Goal: Task Accomplishment & Management: Manage account settings

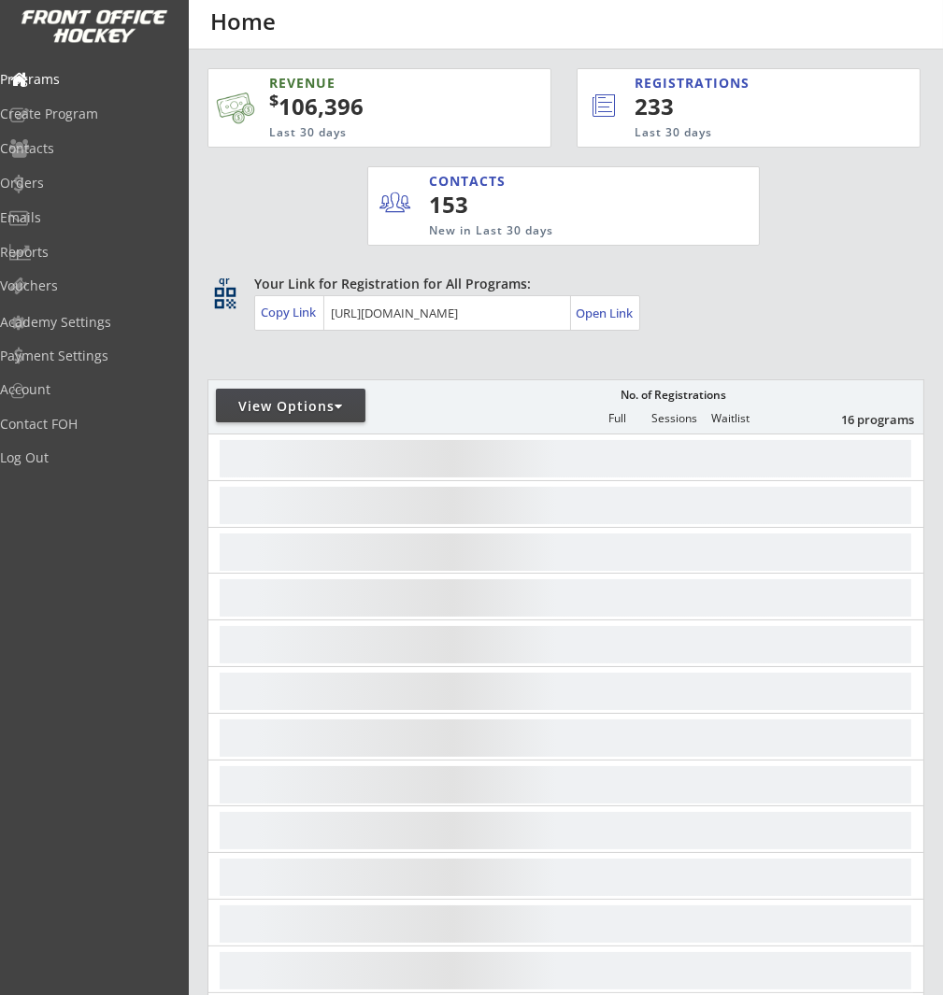
scroll to position [5, 0]
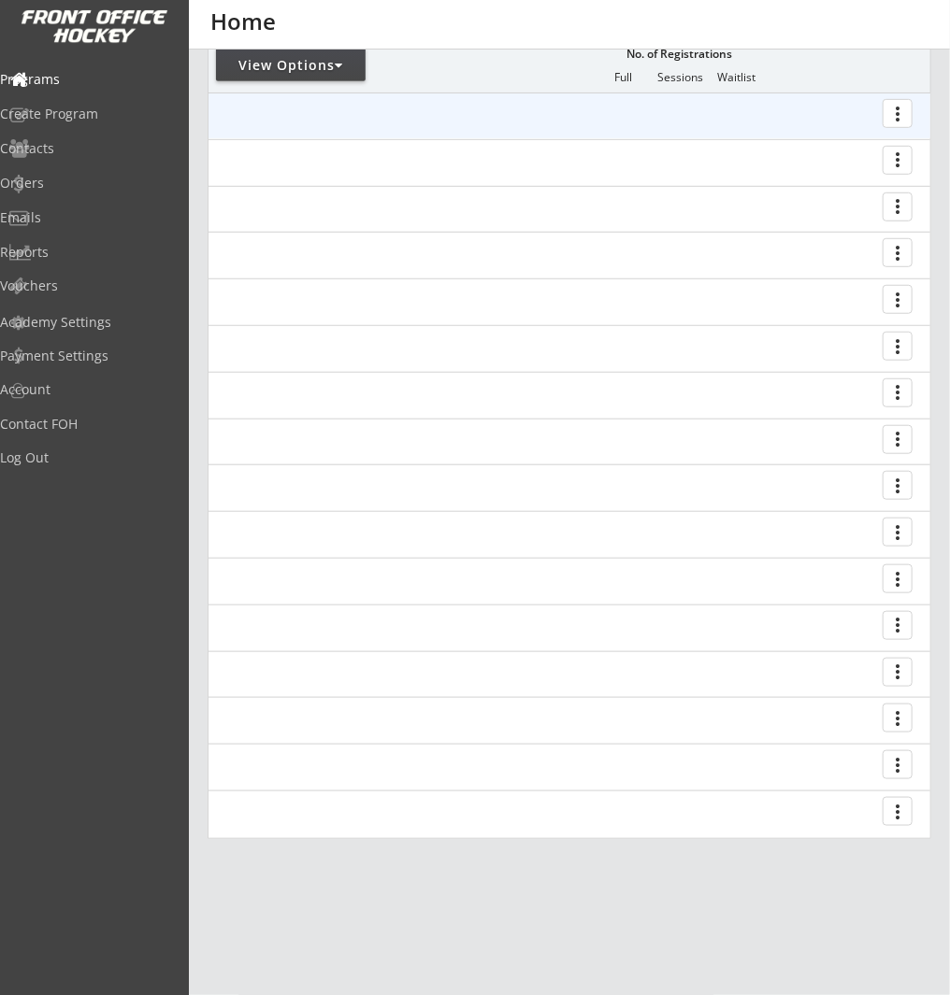
scroll to position [399, 0]
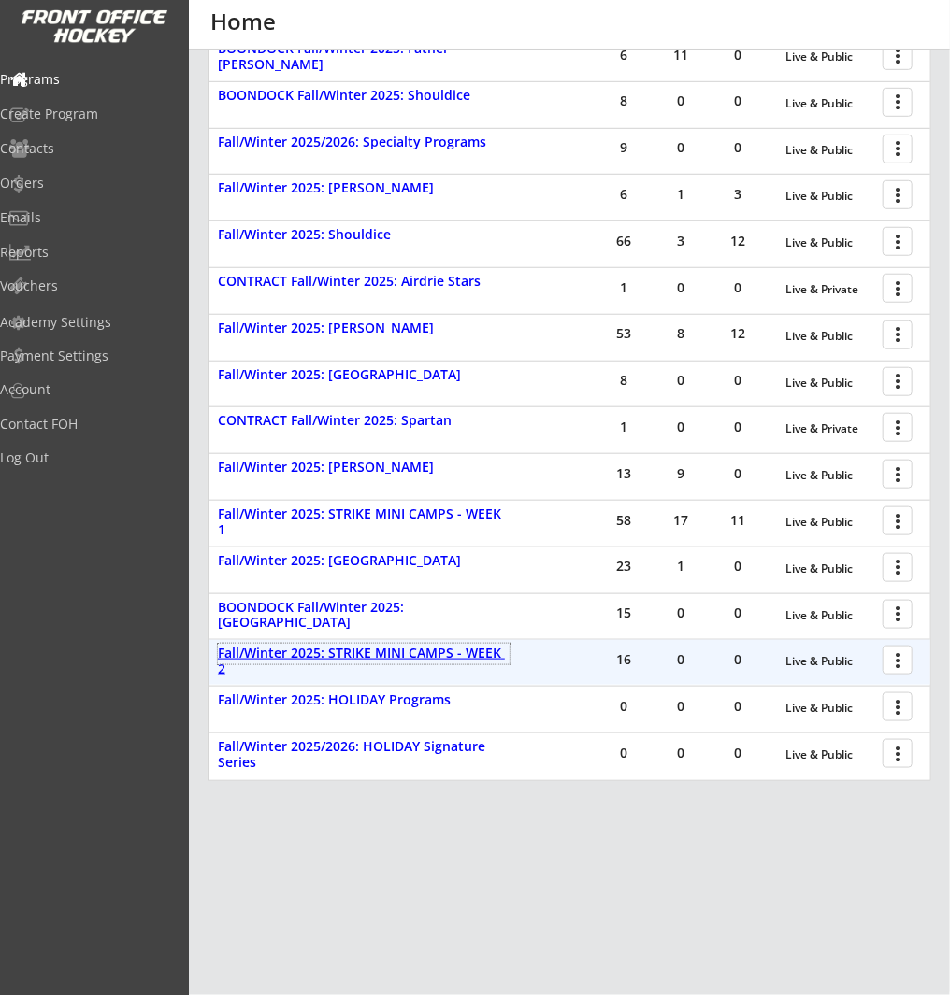
click at [428, 648] on div "Fall/Winter 2025: STRIKE MINI CAMPS - WEEK 2" at bounding box center [364, 662] width 292 height 32
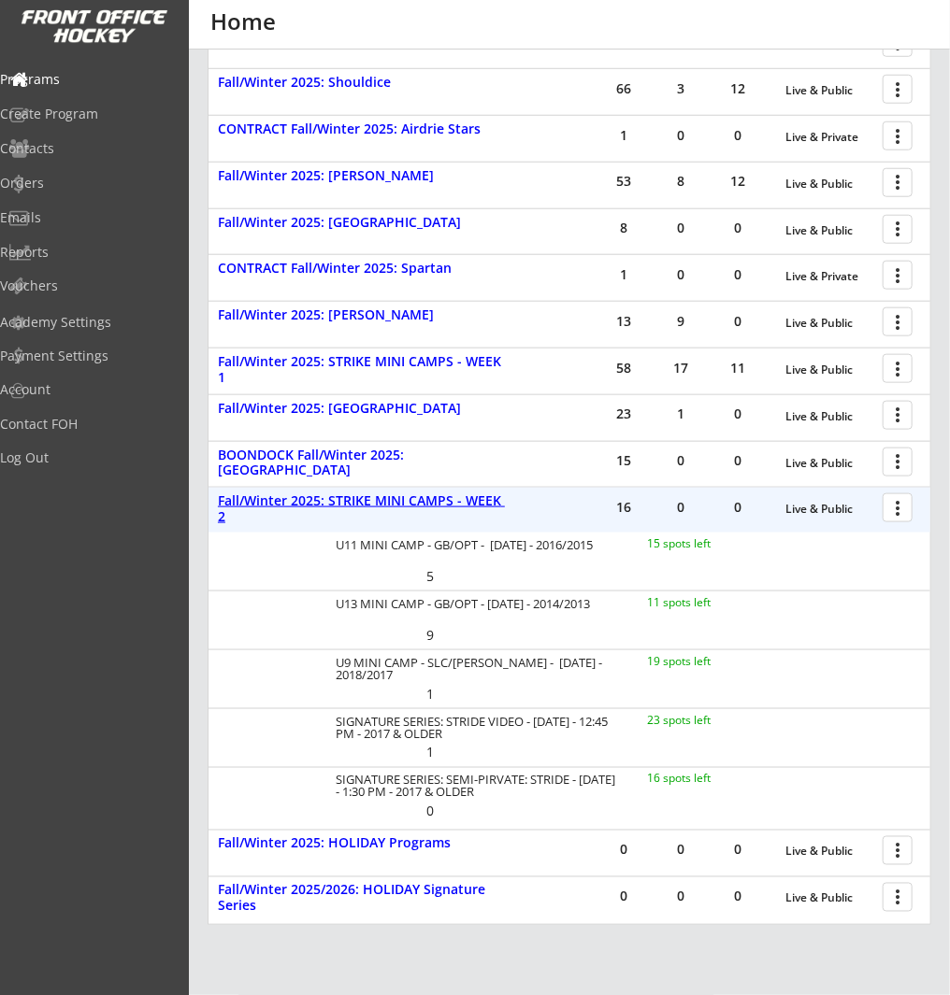
scroll to position [552, 0]
click at [124, 78] on div "Programs" at bounding box center [89, 79] width 168 height 13
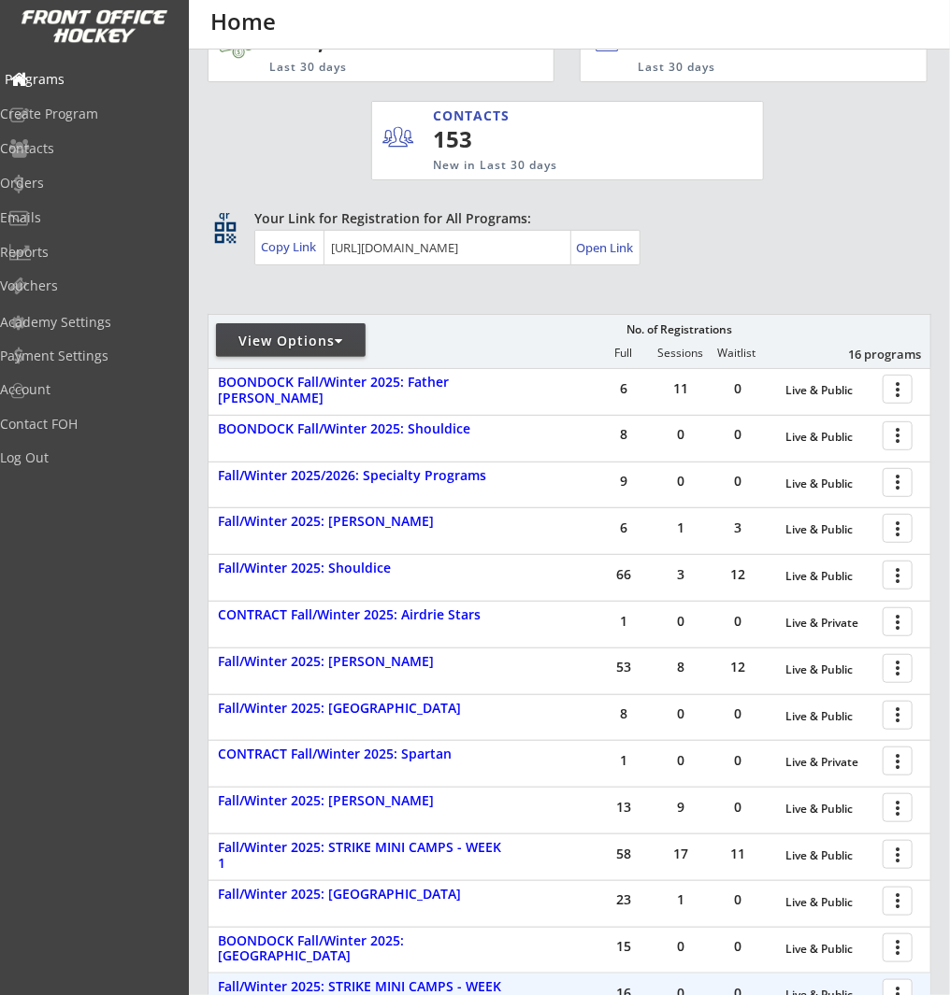
scroll to position [0, 0]
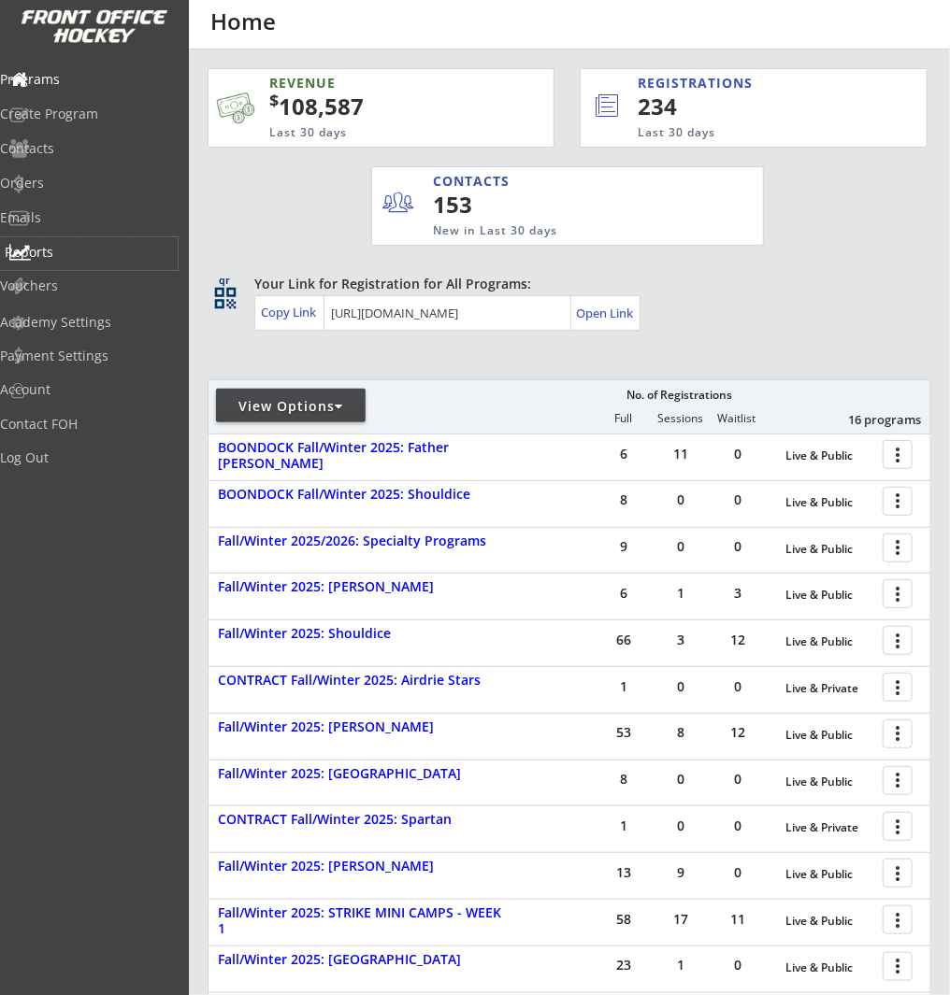
click at [80, 246] on div "Reports" at bounding box center [89, 252] width 168 height 13
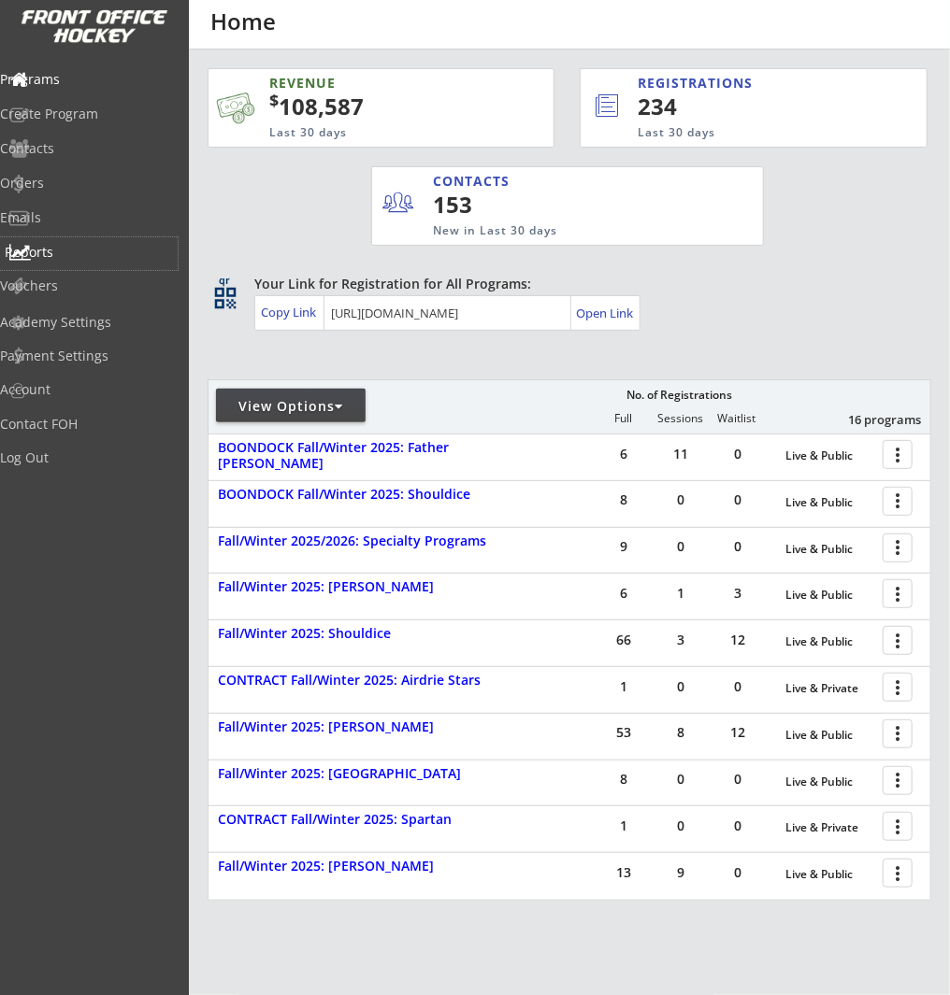
click at [56, 255] on div "Reports" at bounding box center [89, 252] width 168 height 13
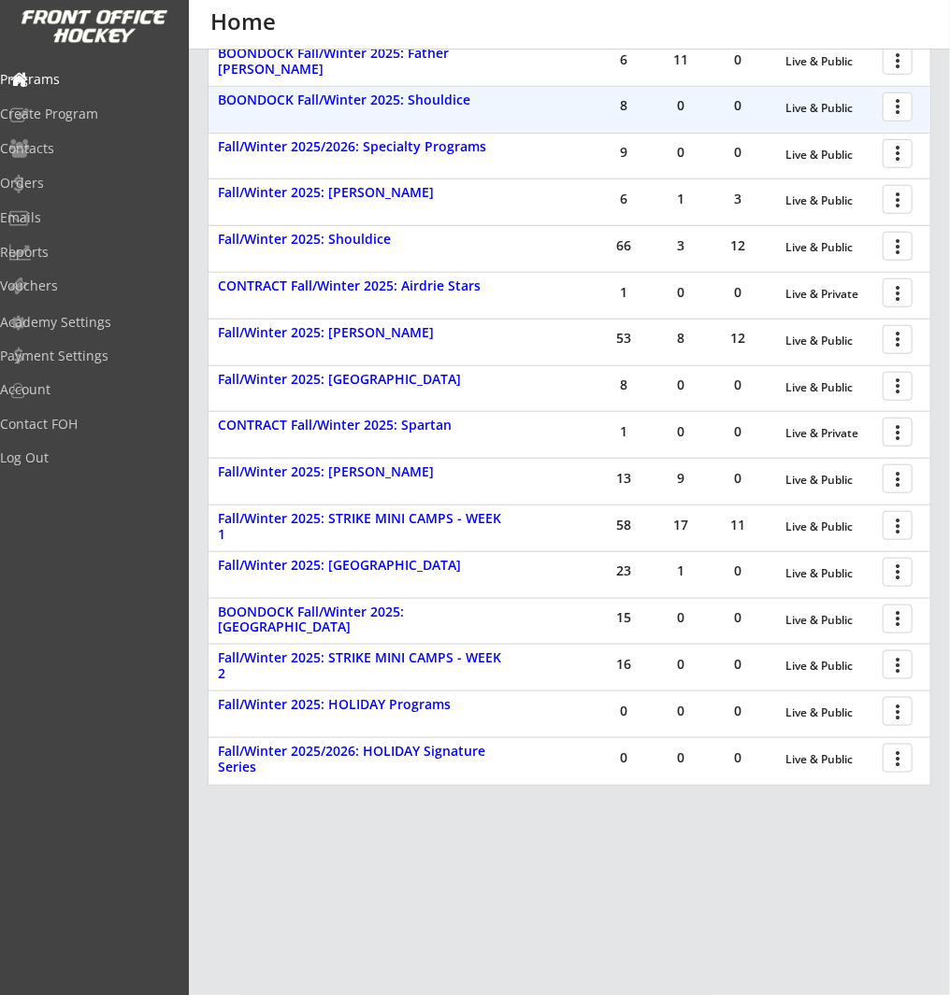
scroll to position [397, 0]
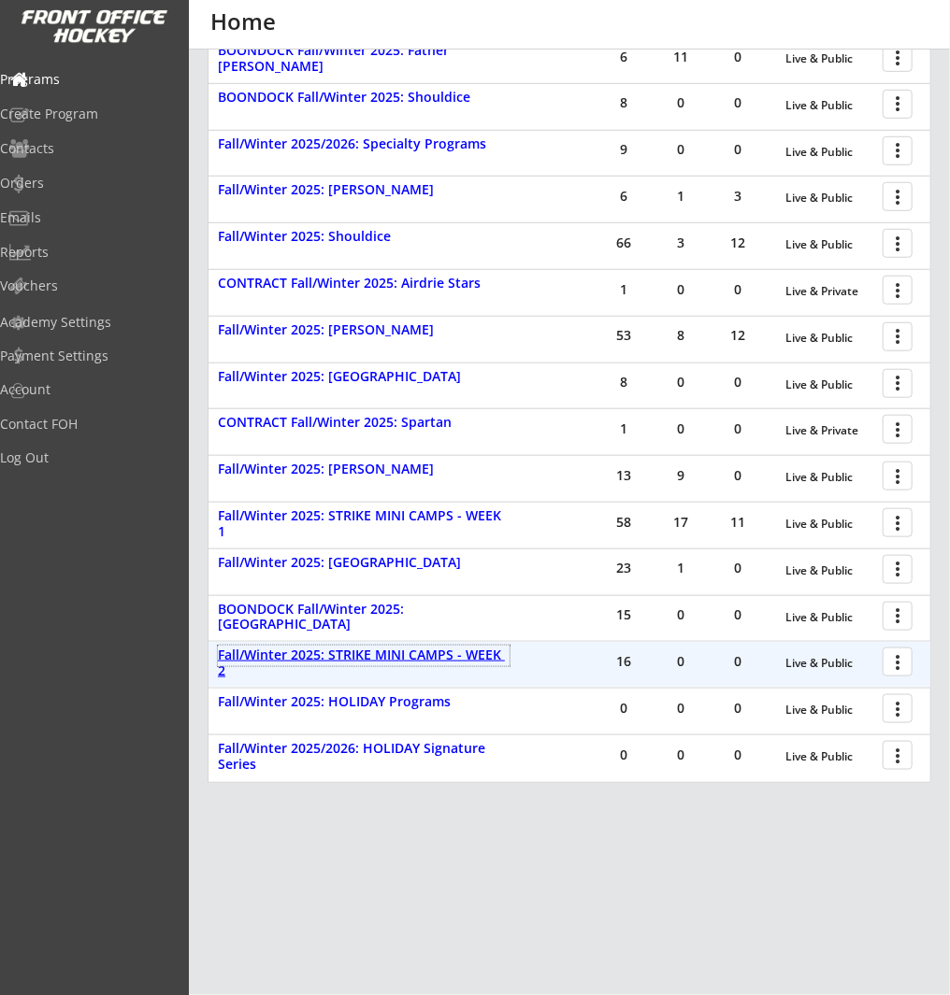
click at [388, 659] on div "Fall/Winter 2025: STRIKE MINI CAMPS - WEEK 2" at bounding box center [364, 664] width 292 height 32
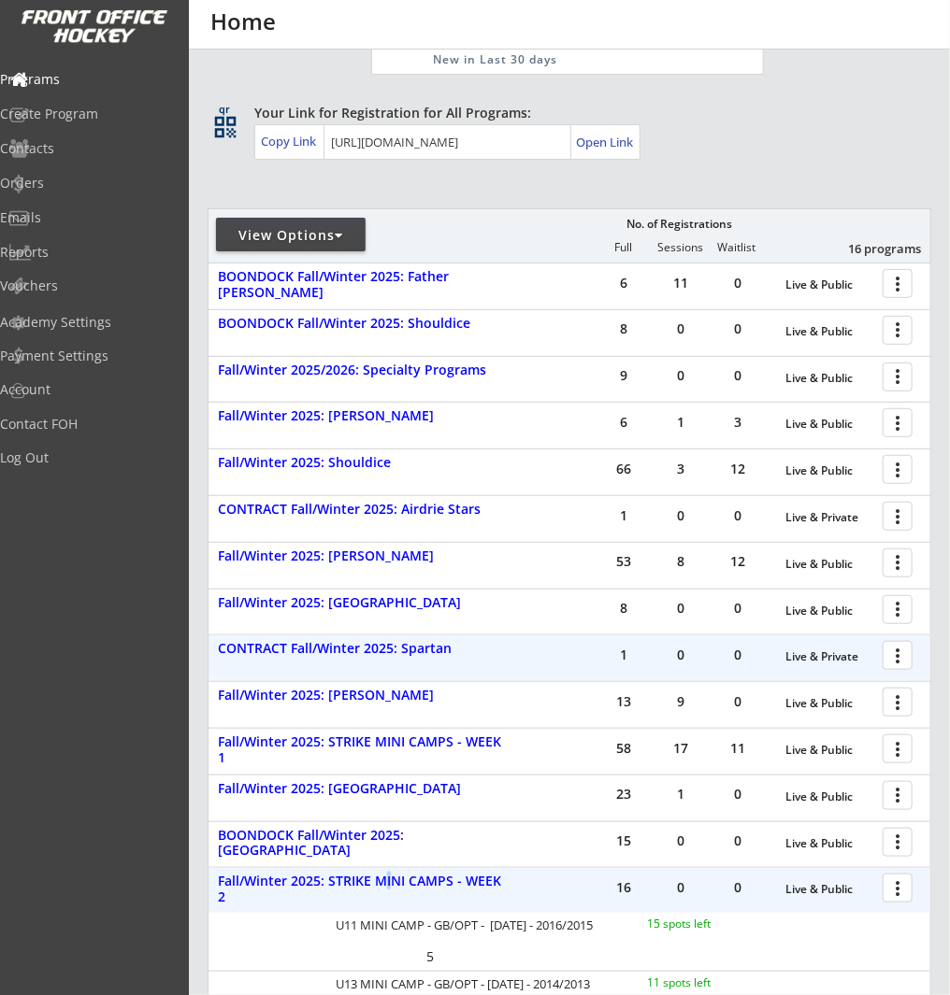
scroll to position [0, 0]
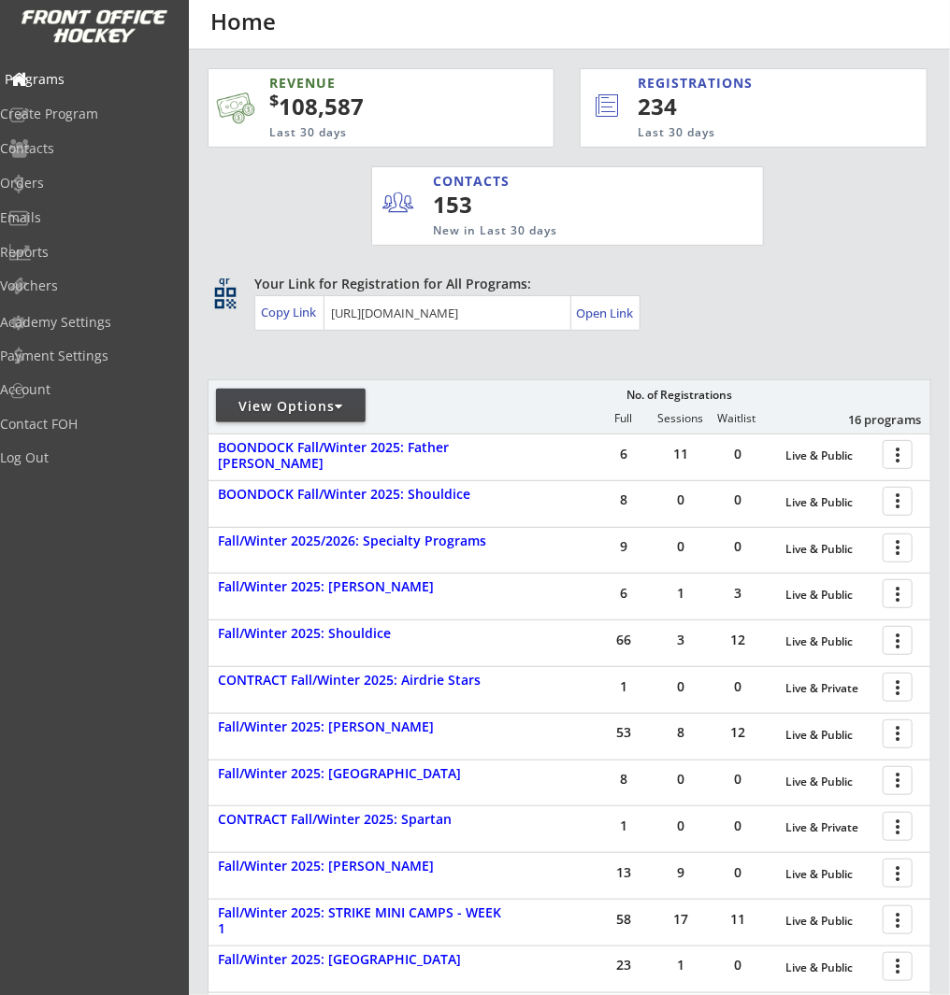
click at [98, 77] on div "Programs" at bounding box center [89, 79] width 168 height 13
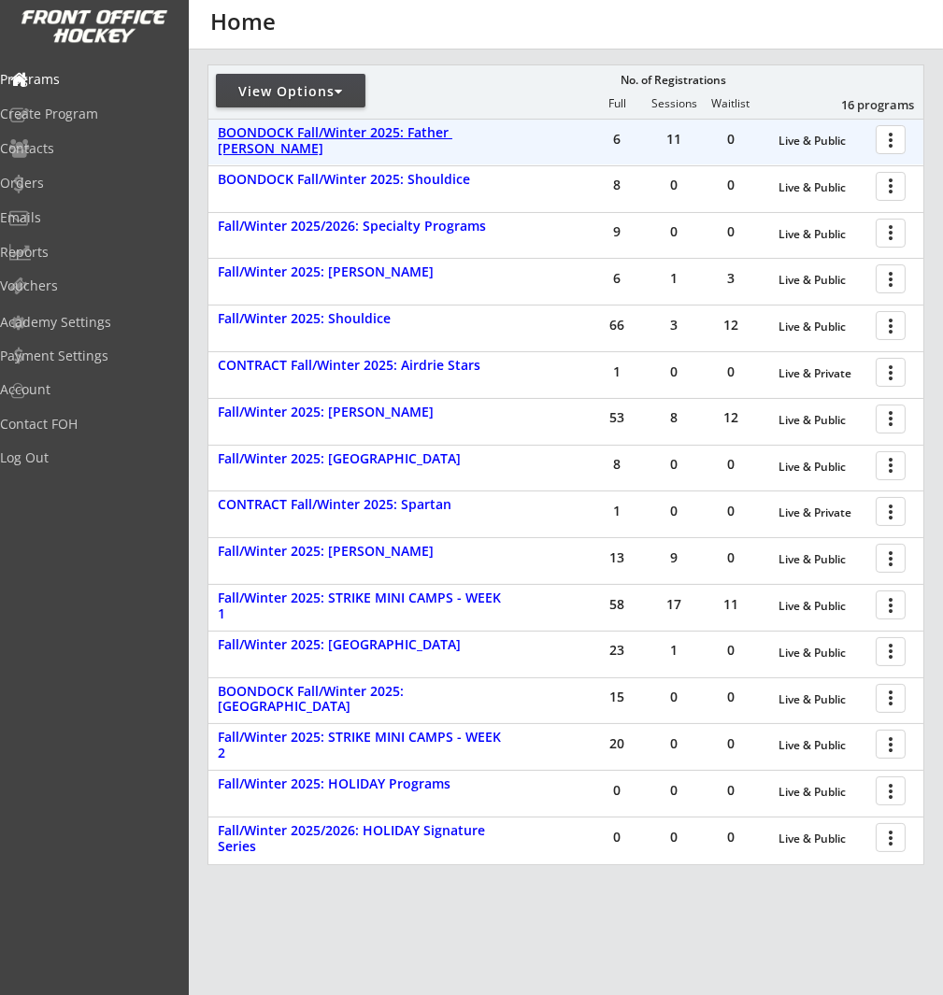
scroll to position [320, 0]
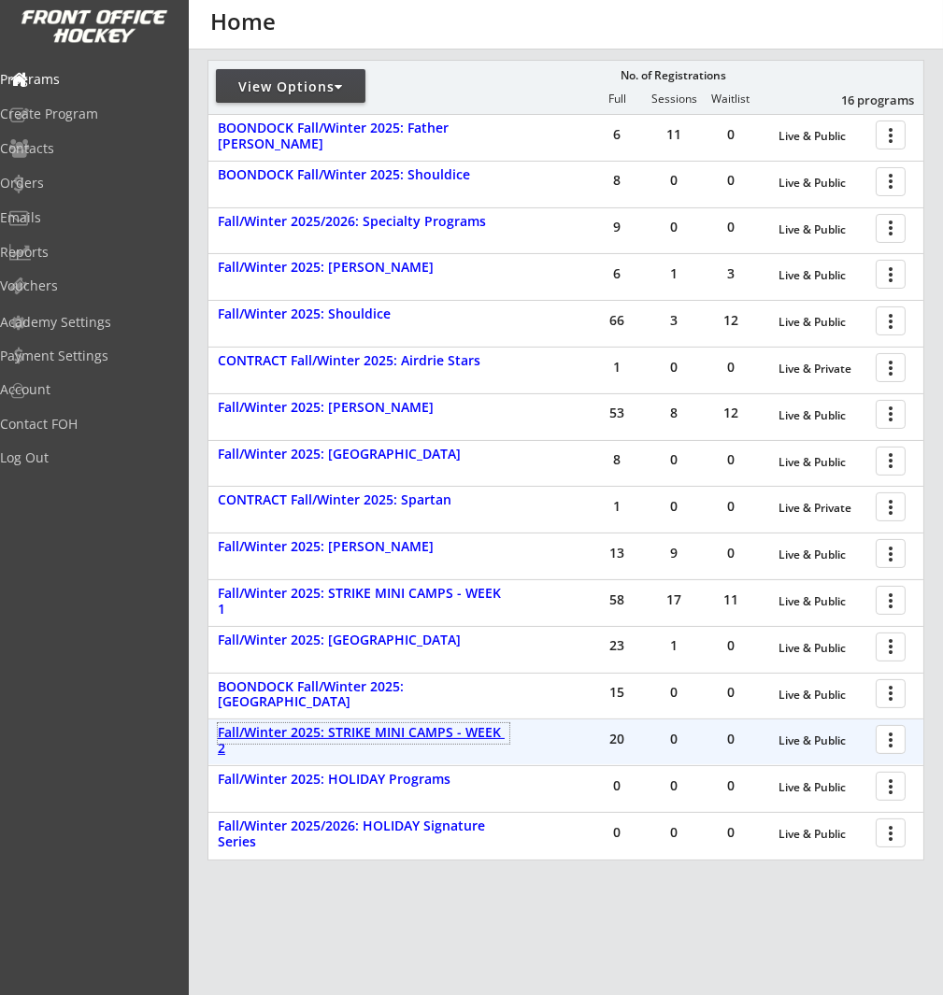
click at [404, 727] on div "Fall/Winter 2025: STRIKE MINI CAMPS - WEEK 2" at bounding box center [364, 741] width 292 height 32
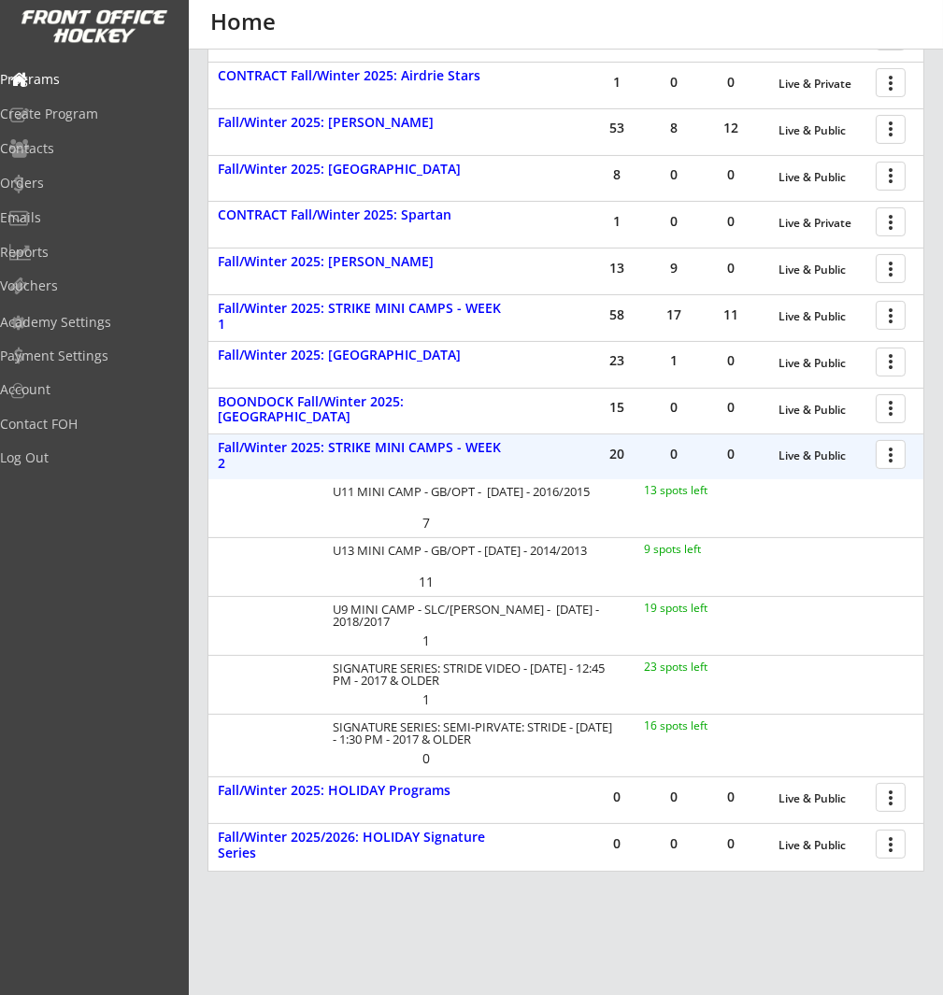
scroll to position [622, 0]
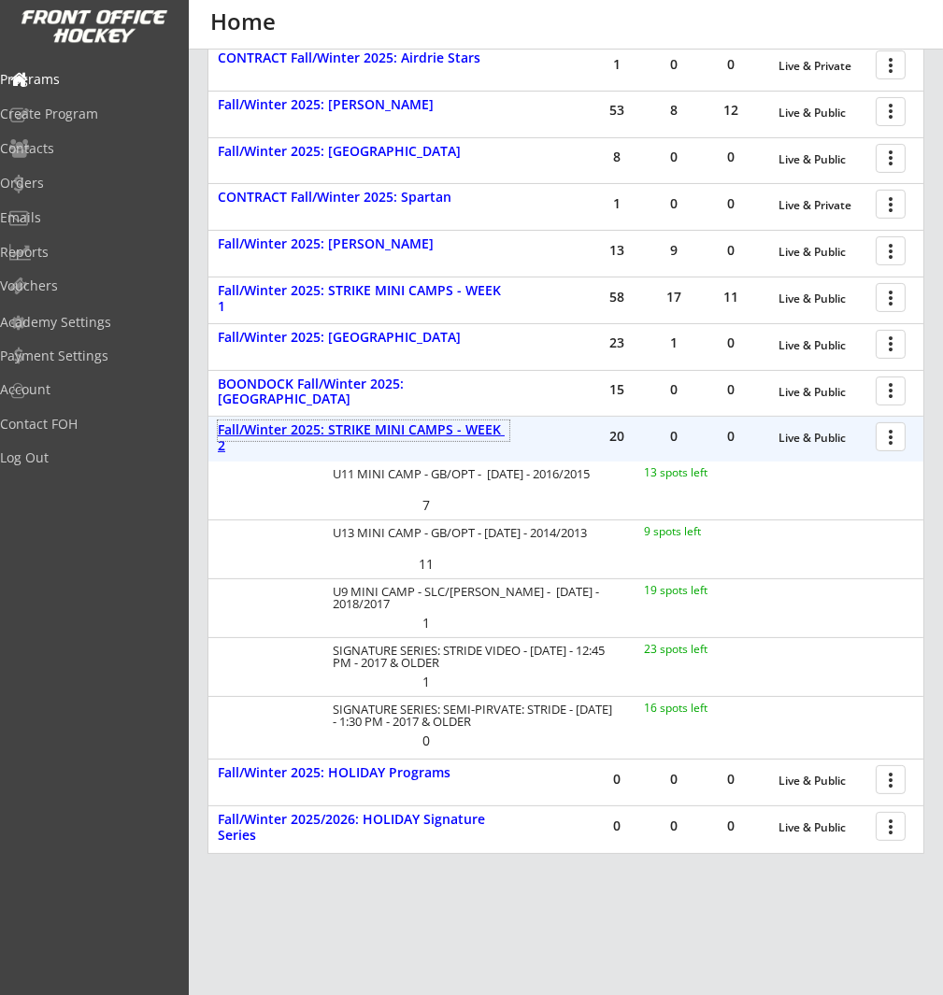
click at [363, 427] on div "Fall/Winter 2025: STRIKE MINI CAMPS - WEEK 2" at bounding box center [364, 438] width 292 height 32
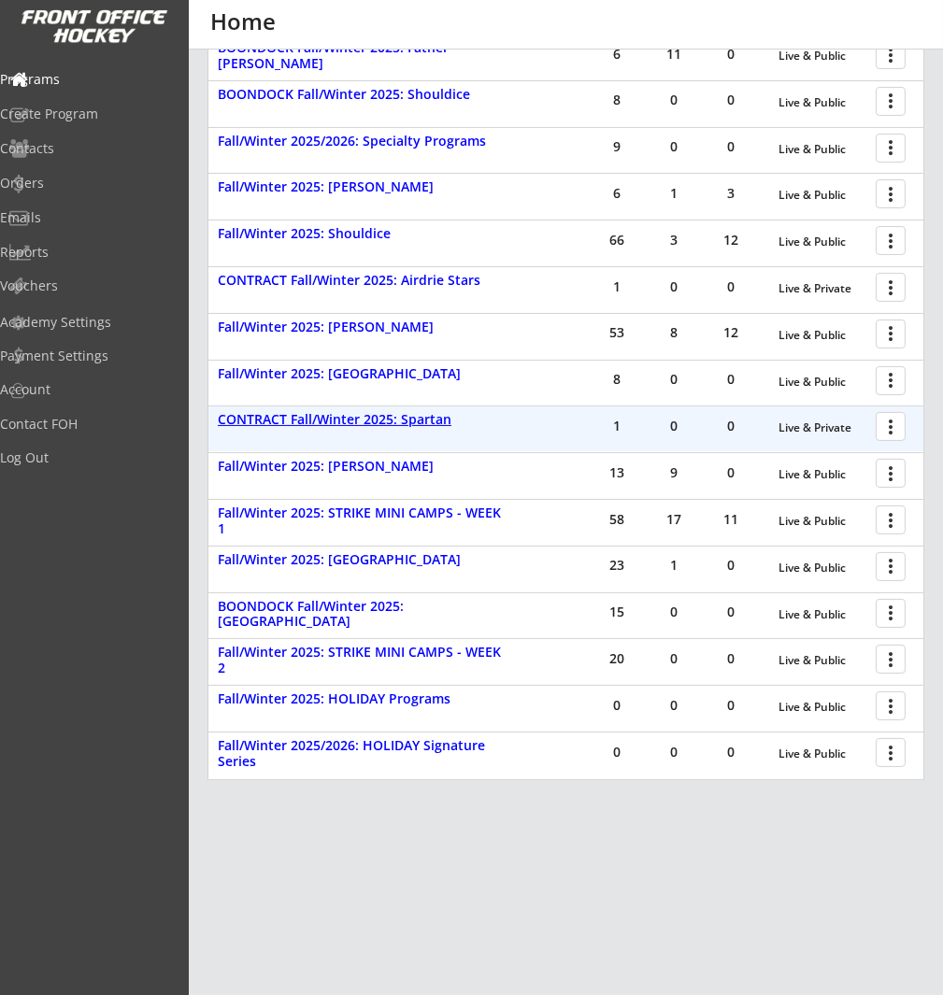
scroll to position [399, 0]
click at [363, 427] on div "CONTRACT Fall/Winter 2025: Spartan" at bounding box center [364, 421] width 292 height 16
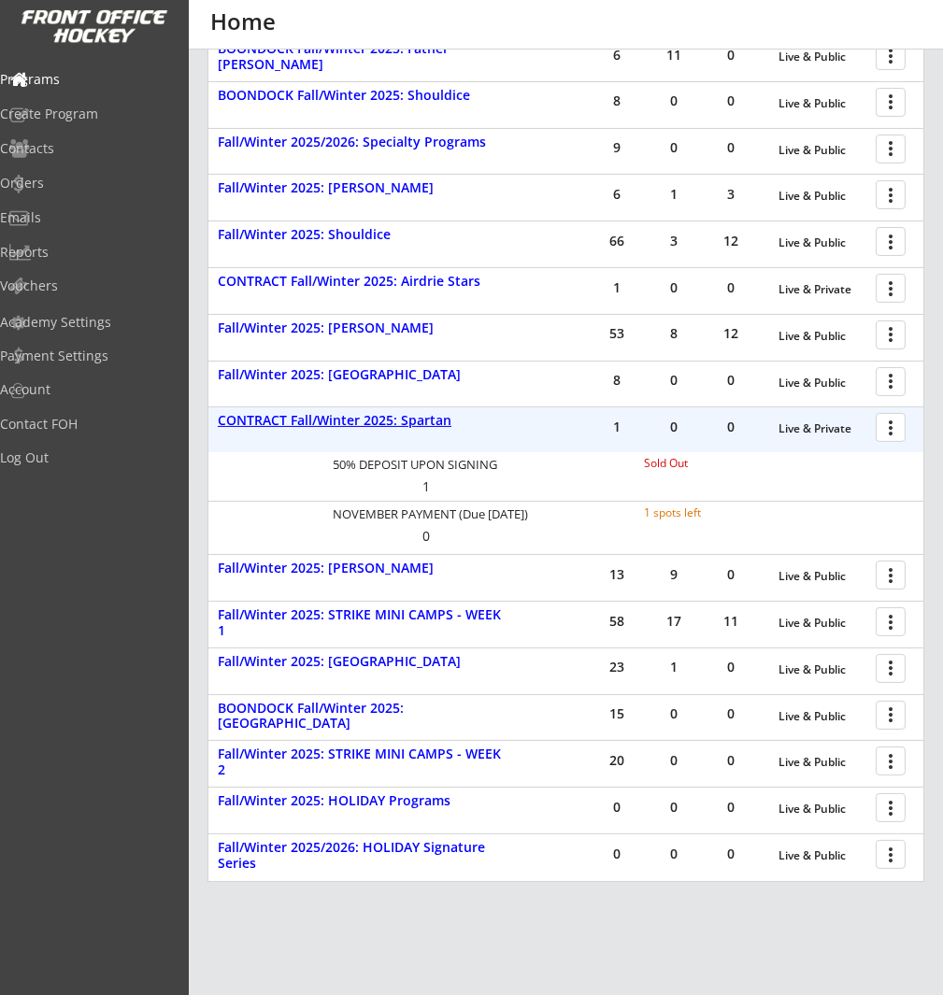
click at [363, 427] on div "CONTRACT Fall/Winter 2025: Spartan" at bounding box center [364, 421] width 292 height 16
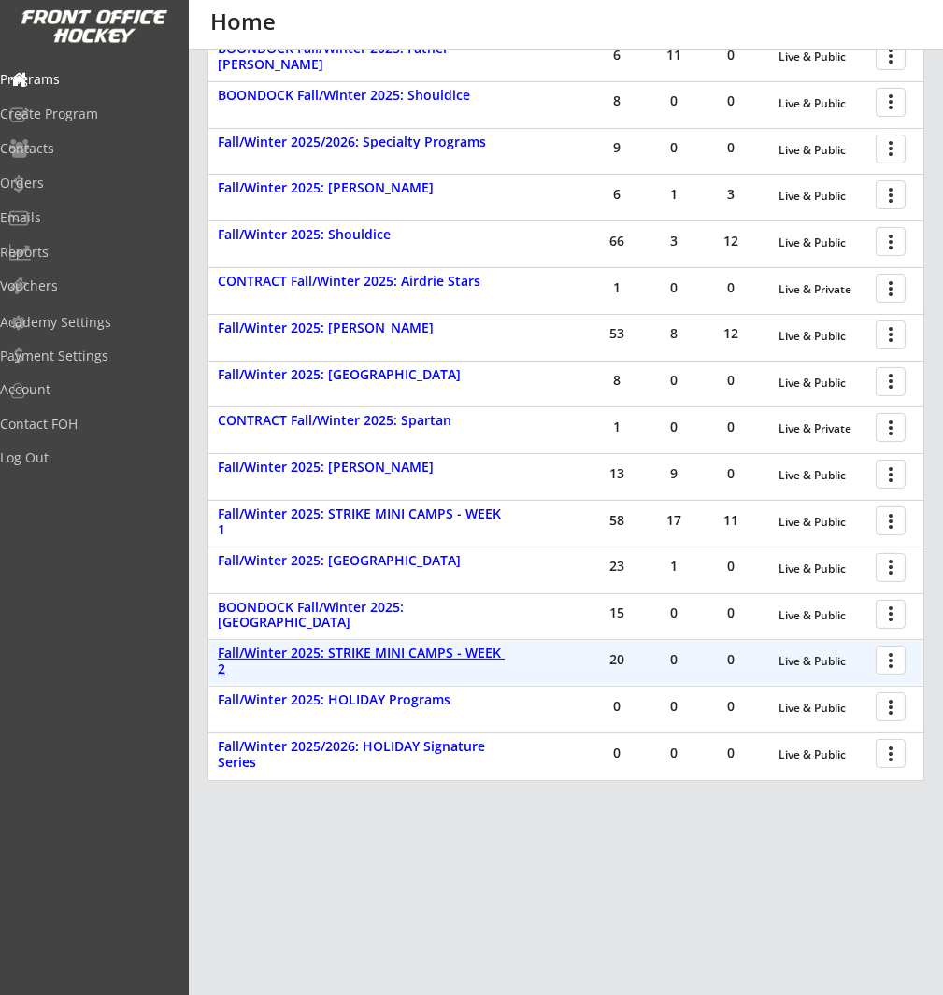
click at [416, 647] on div "Fall/Winter 2025: STRIKE MINI CAMPS - WEEK 2" at bounding box center [364, 662] width 292 height 32
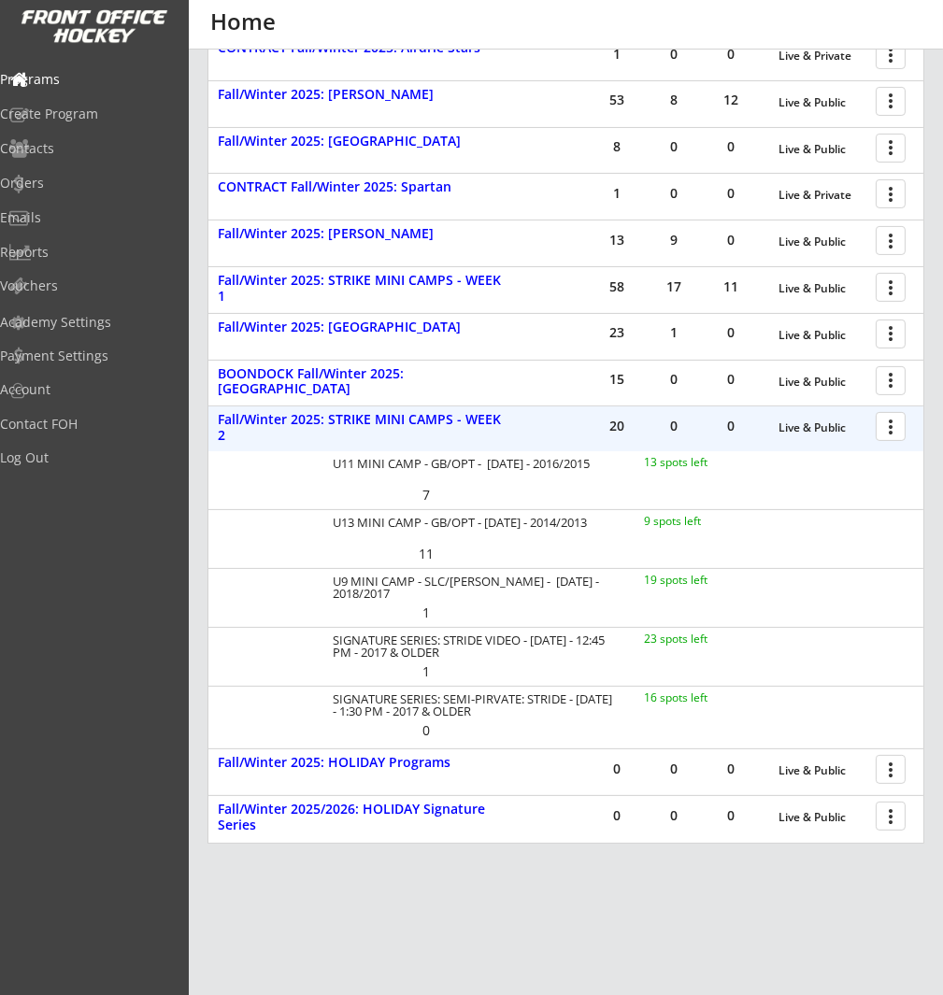
scroll to position [696, 0]
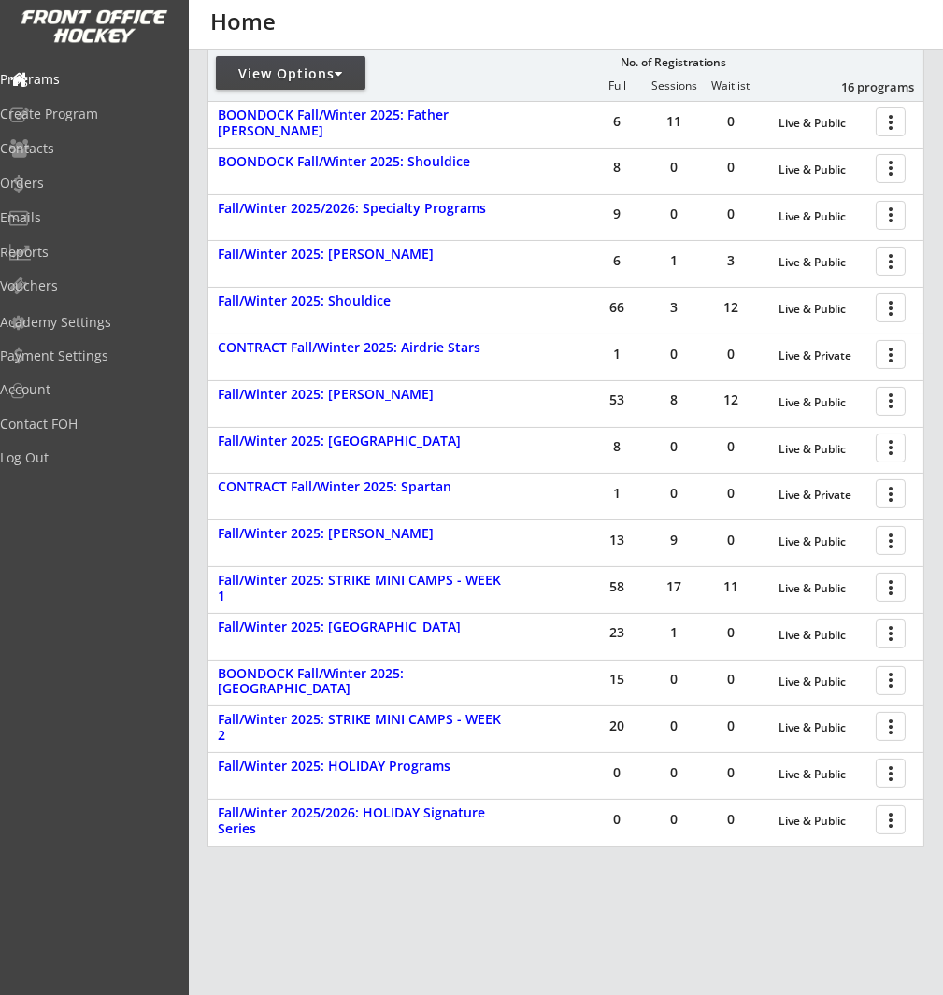
scroll to position [399, 0]
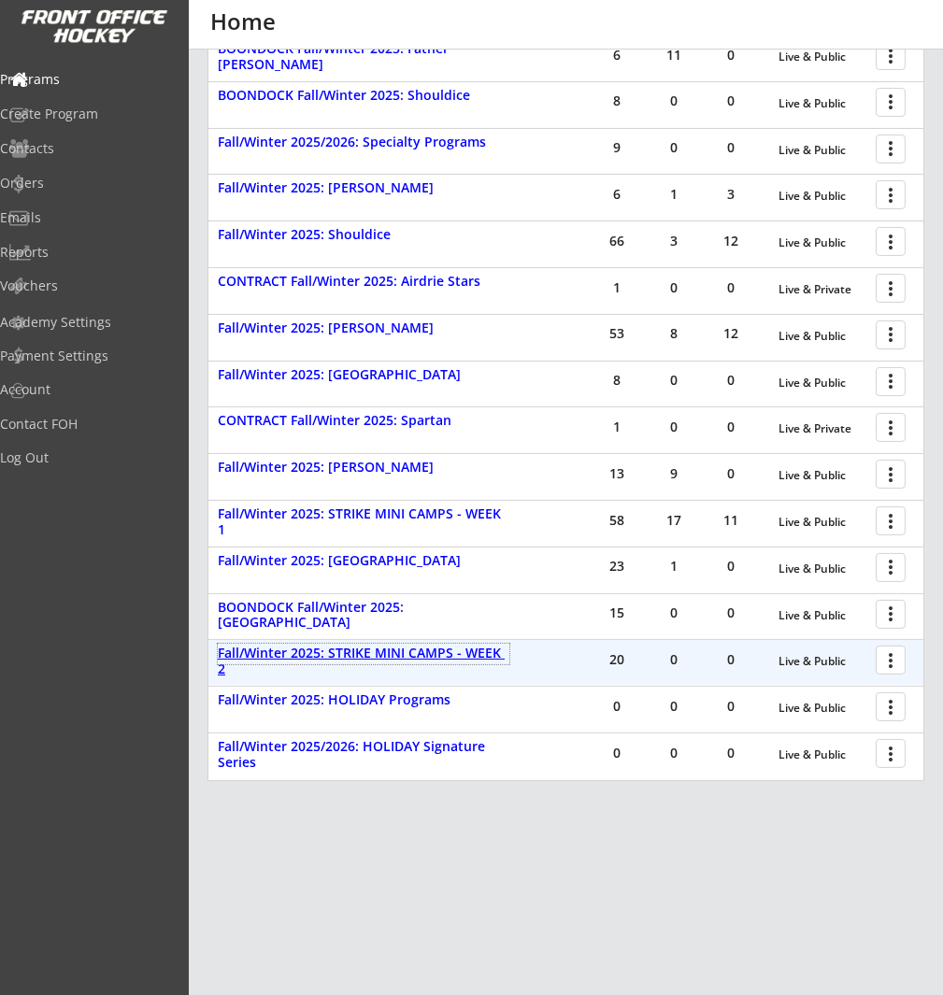
click at [486, 654] on div "Fall/Winter 2025: STRIKE MINI CAMPS - WEEK 2" at bounding box center [364, 662] width 292 height 32
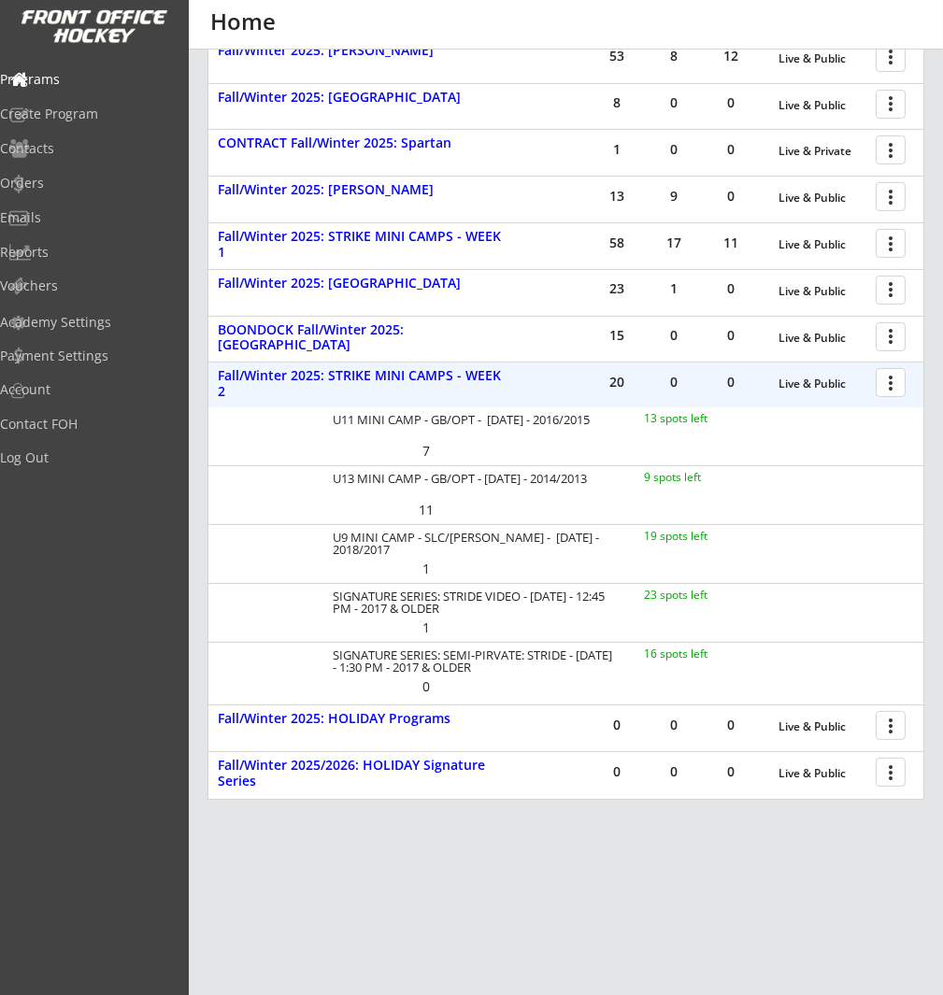
scroll to position [696, 0]
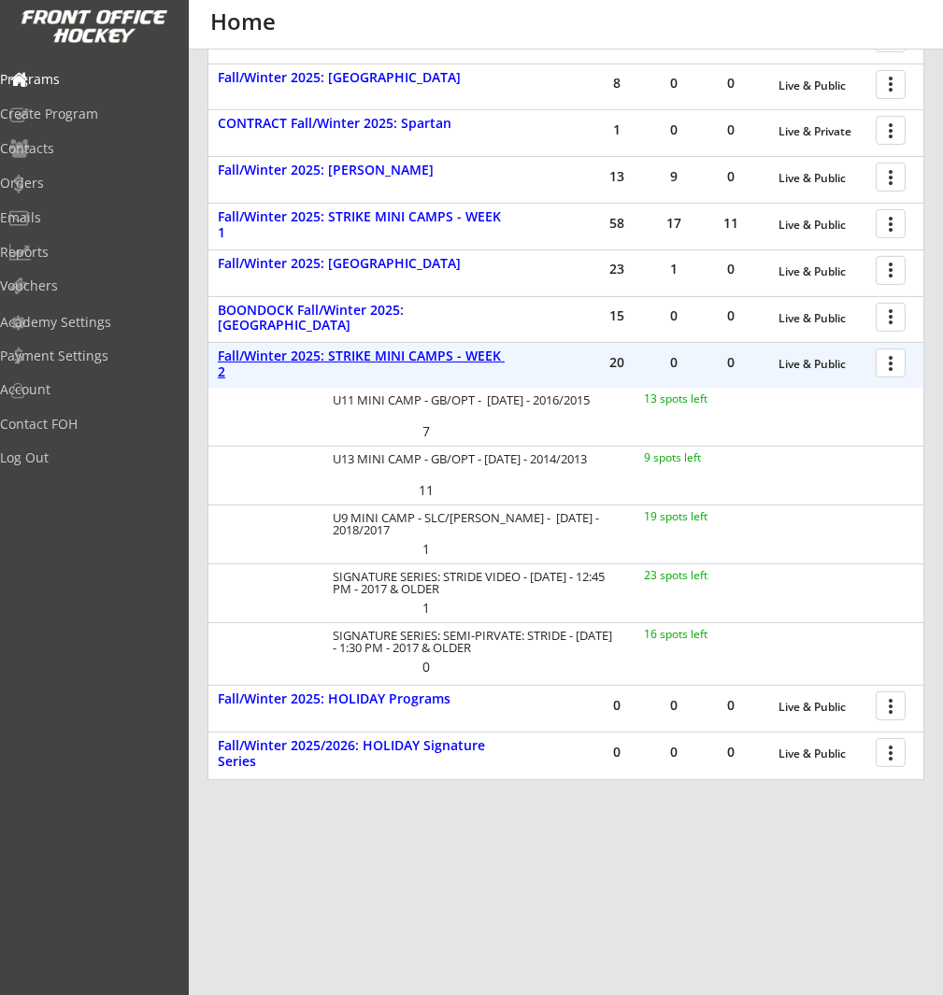
click at [444, 354] on div "Fall/Winter 2025: STRIKE MINI CAMPS - WEEK 2" at bounding box center [364, 365] width 292 height 32
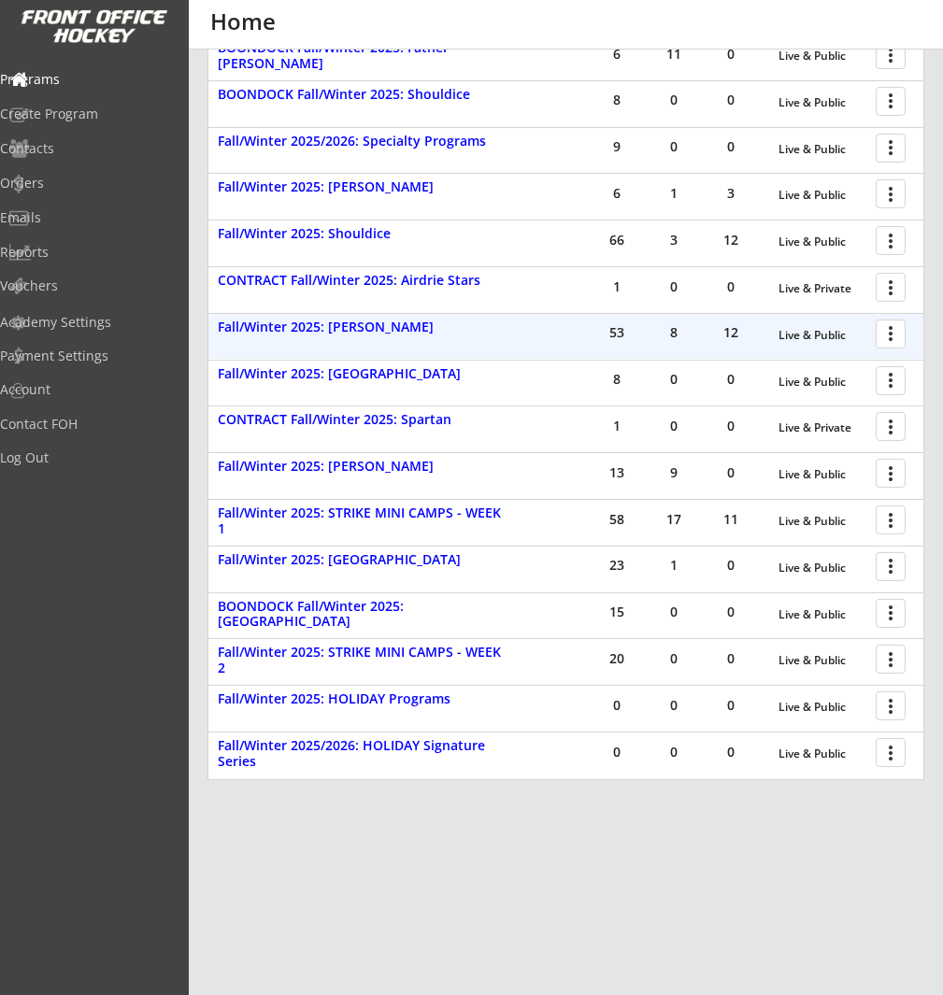
scroll to position [399, 0]
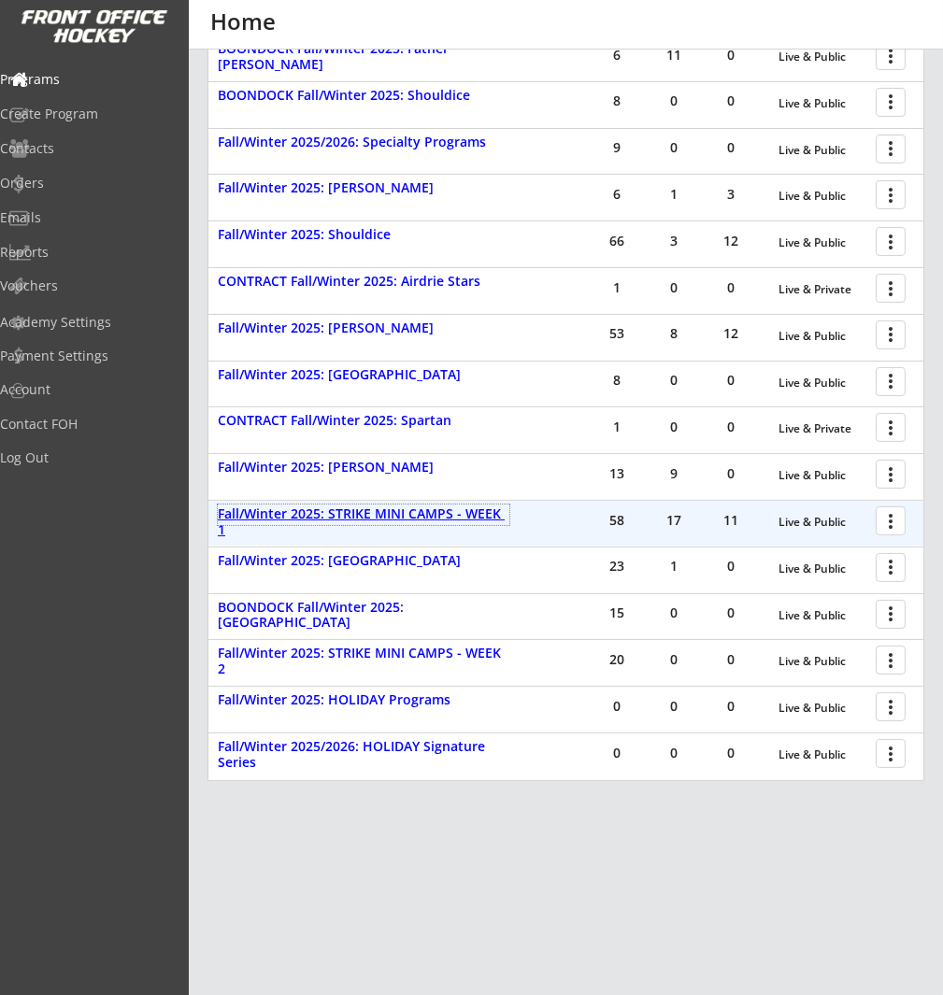
click at [388, 513] on div "Fall/Winter 2025: STRIKE MINI CAMPS - WEEK 1" at bounding box center [364, 523] width 292 height 32
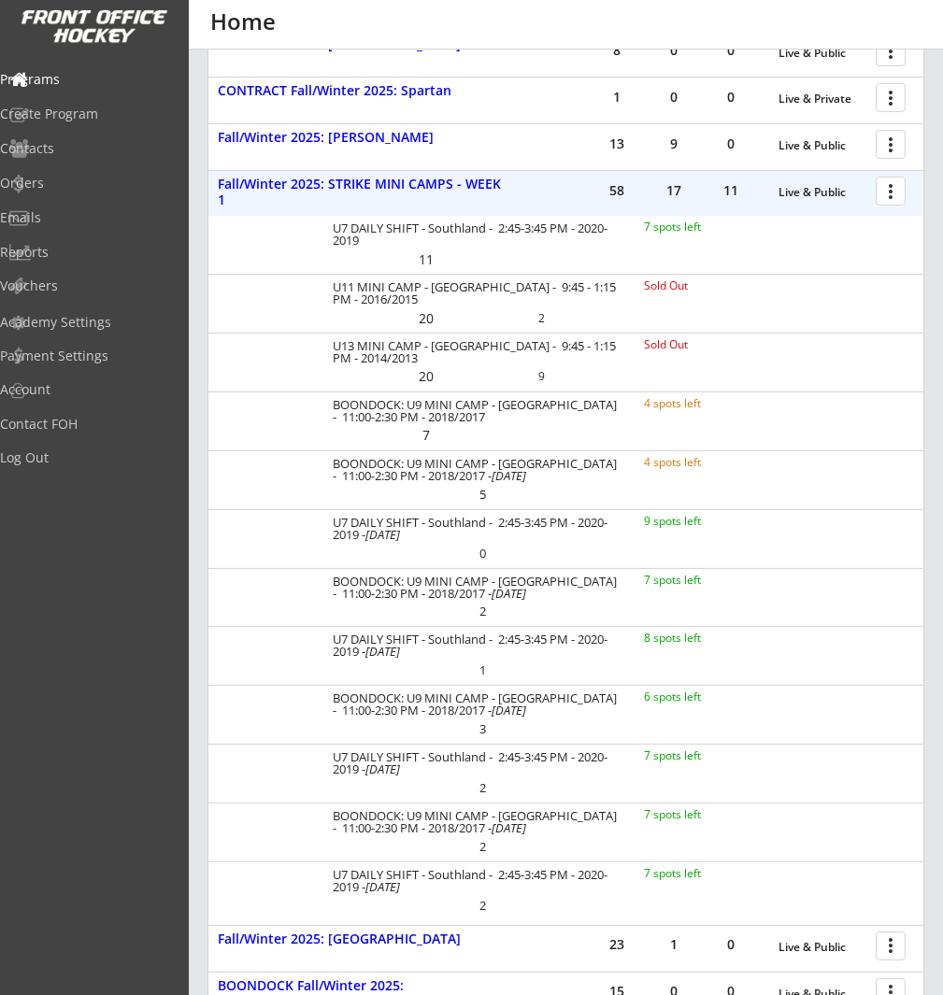
scroll to position [728, 0]
click at [433, 183] on div "Fall/Winter 2025: STRIKE MINI CAMPS - WEEK 1" at bounding box center [364, 194] width 292 height 32
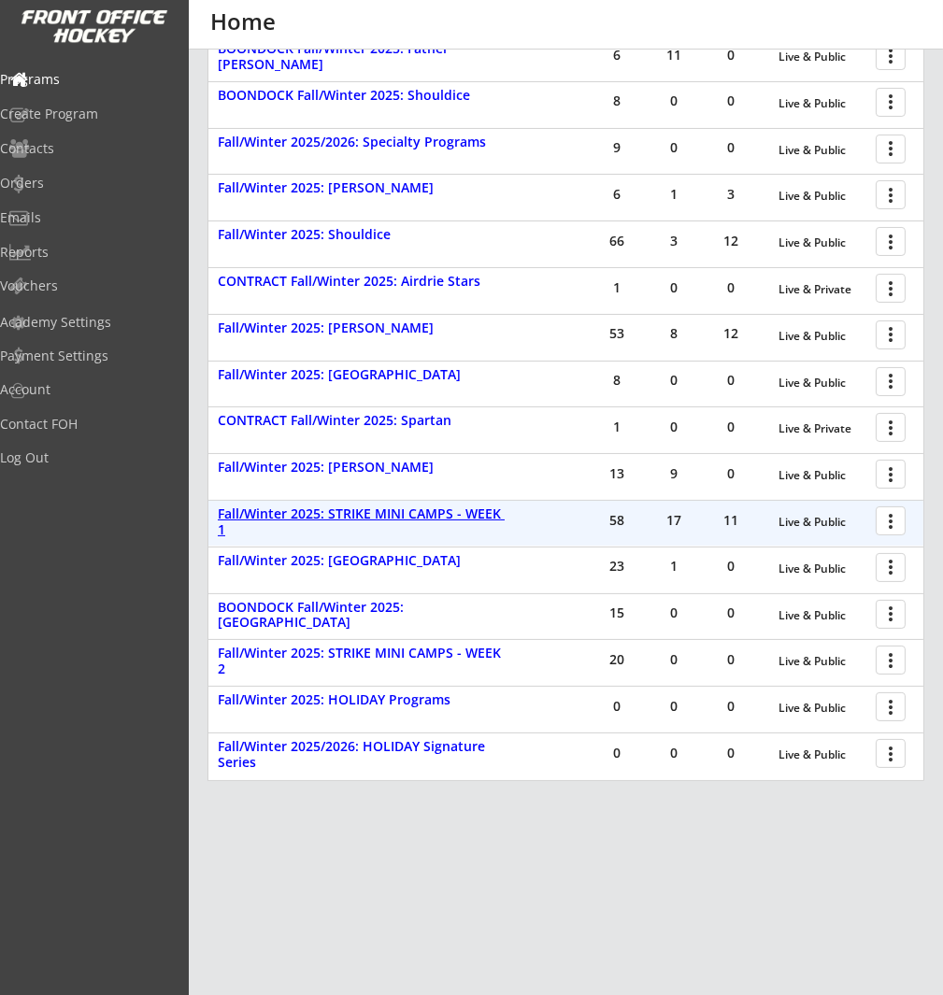
click at [409, 517] on div "Fall/Winter 2025: STRIKE MINI CAMPS - WEEK 1" at bounding box center [364, 523] width 292 height 32
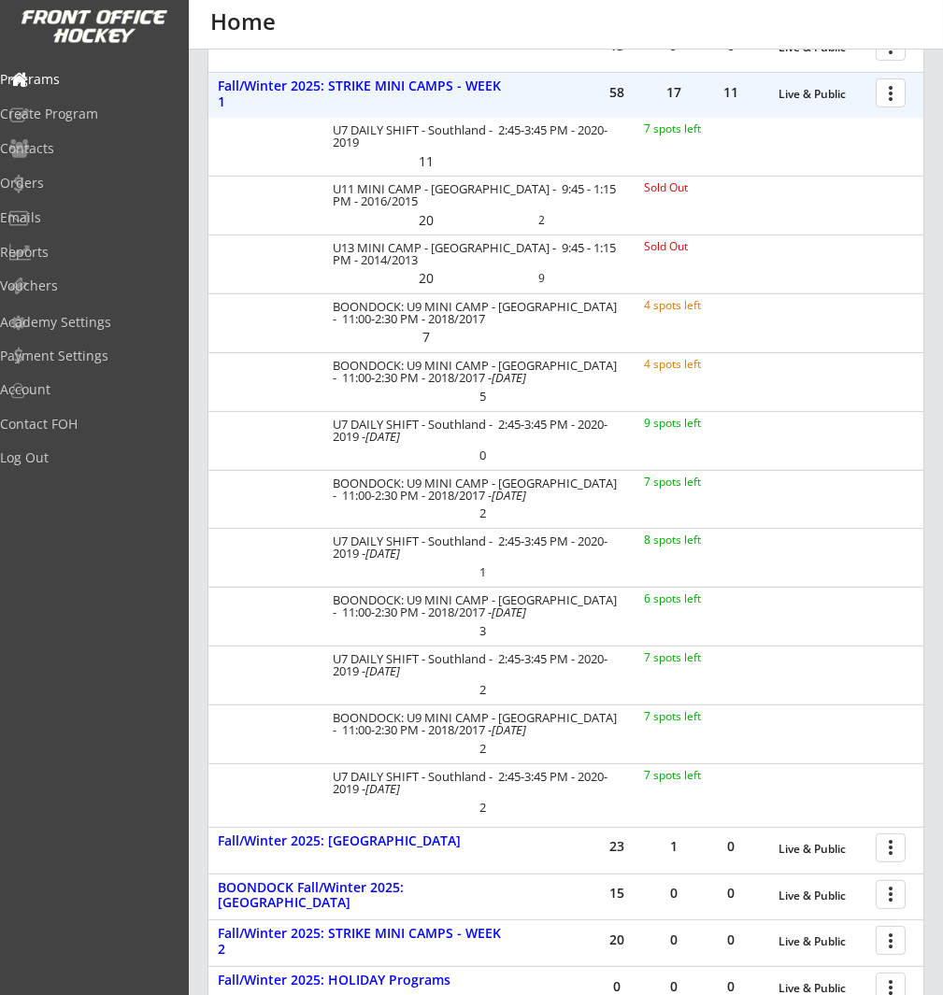
scroll to position [1107, 0]
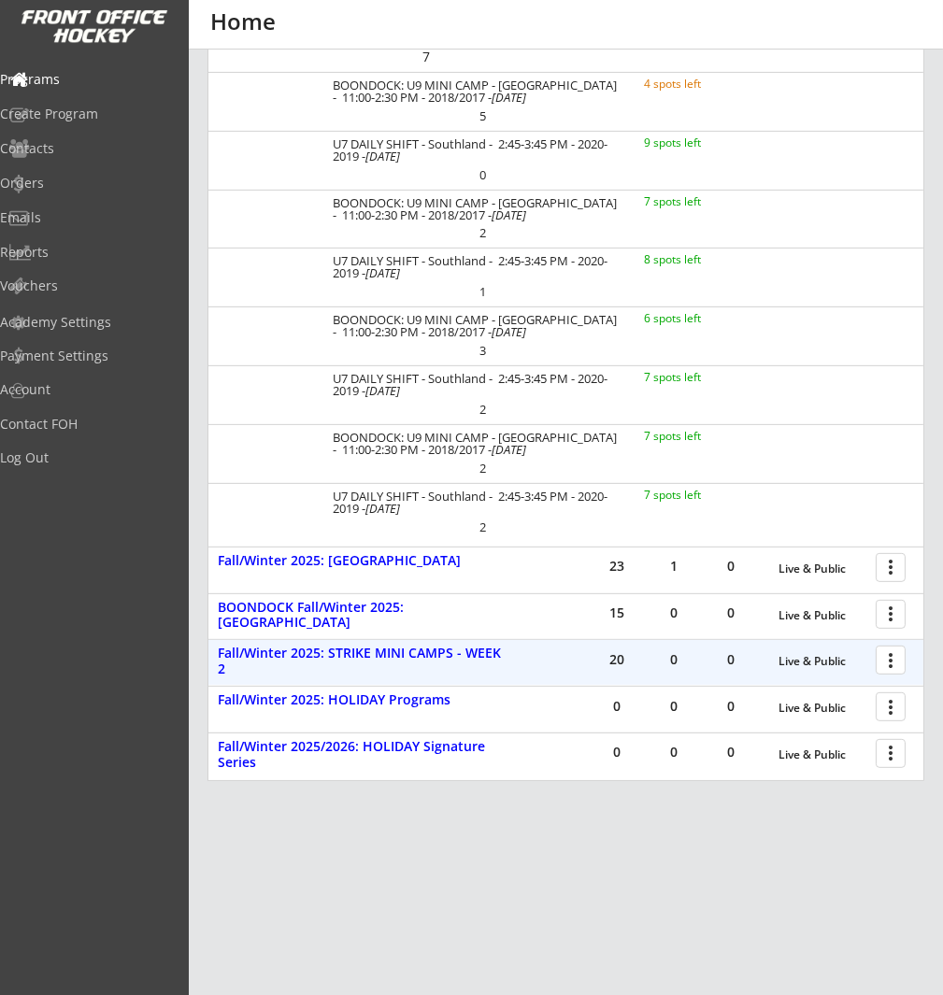
click at [413, 664] on div "20 0 0 Live & Public more_vert Fall/Winter 2025: STRIKE MINI CAMPS - WEEK 2" at bounding box center [565, 662] width 715 height 45
click at [422, 657] on div "Fall/Winter 2025: STRIKE MINI CAMPS - WEEK 2" at bounding box center [364, 662] width 292 height 32
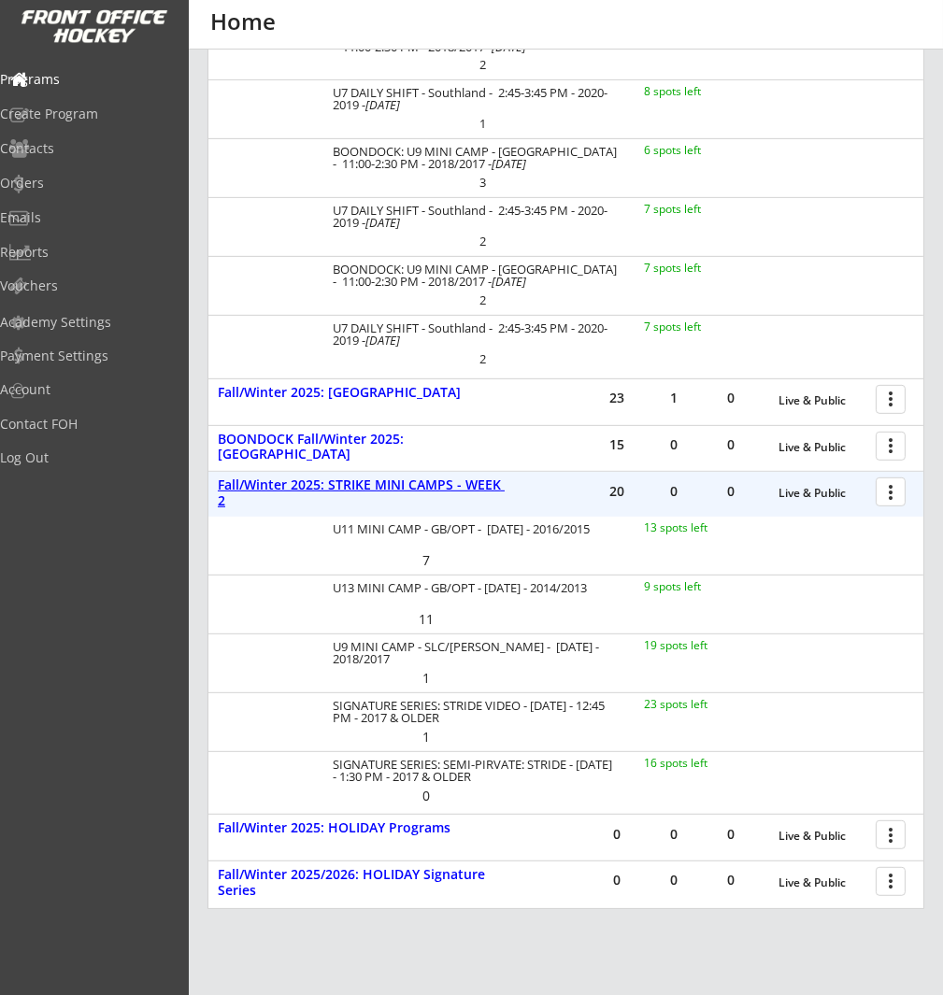
scroll to position [1294, 0]
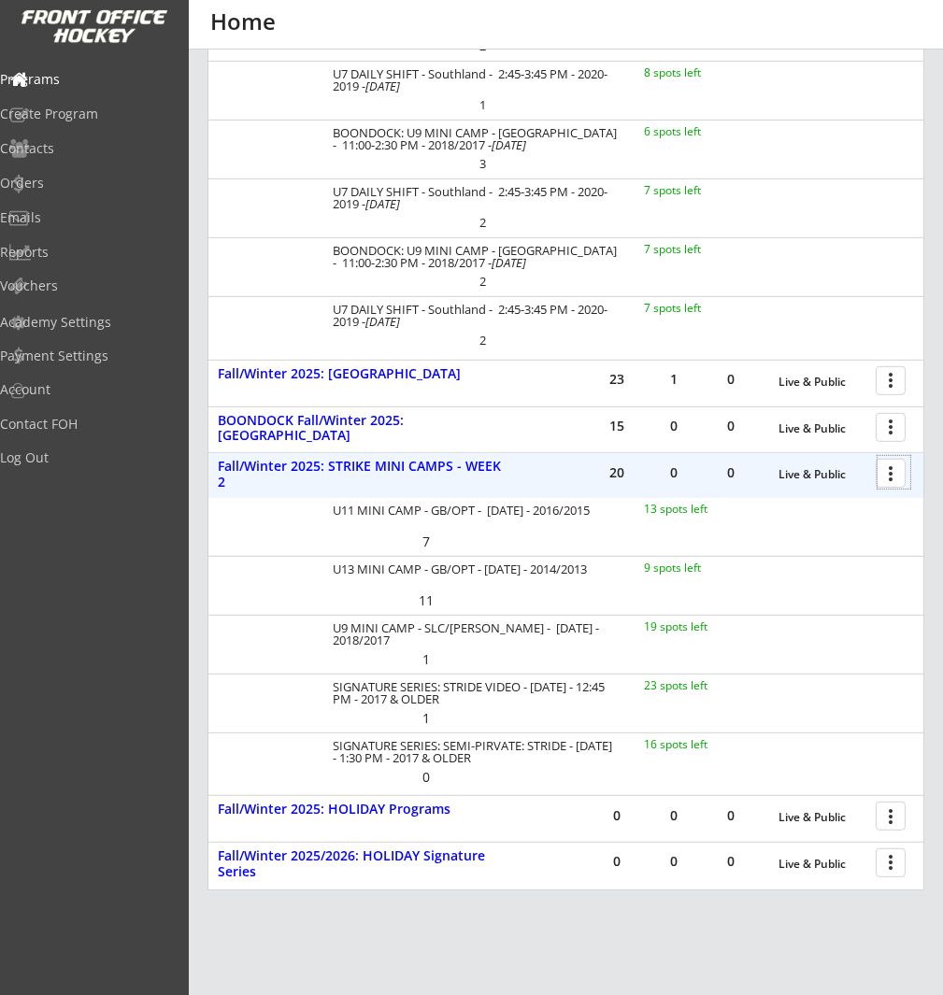
click at [895, 469] on div at bounding box center [894, 472] width 33 height 33
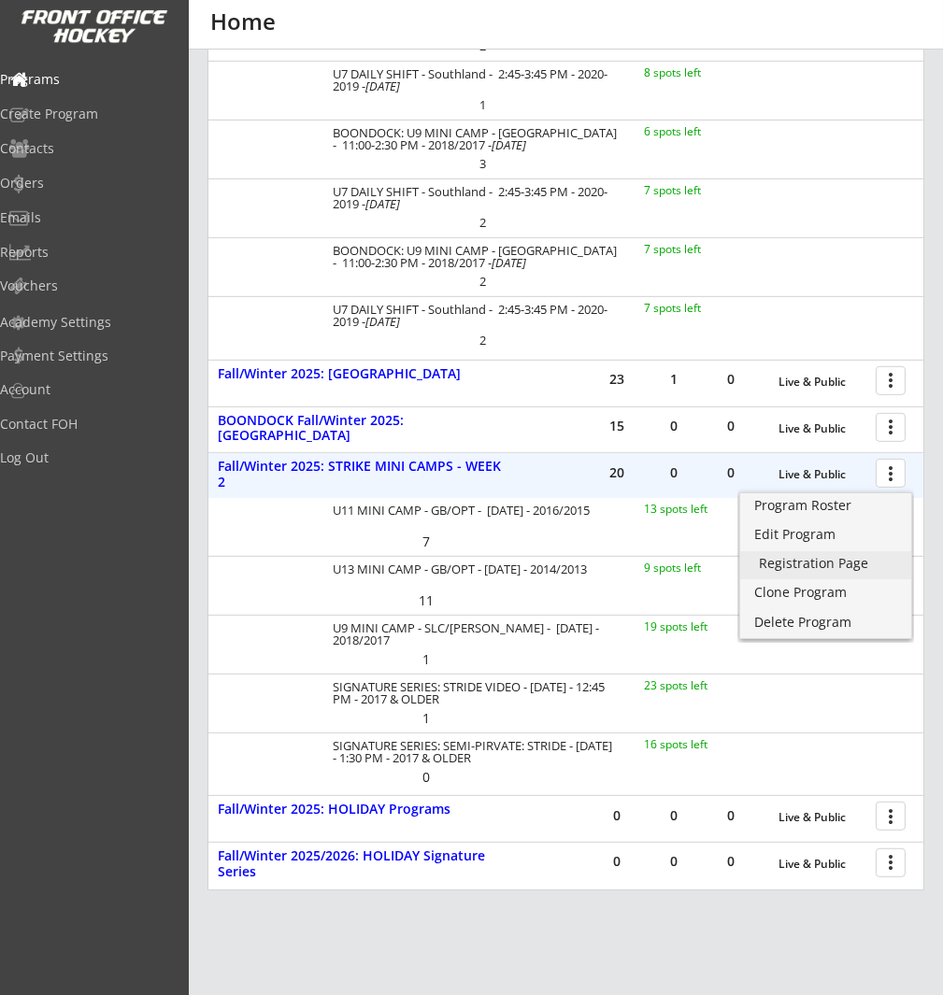
click at [874, 559] on div "Registration Page" at bounding box center [826, 563] width 134 height 13
click at [838, 502] on div "Program Roster" at bounding box center [826, 505] width 134 height 13
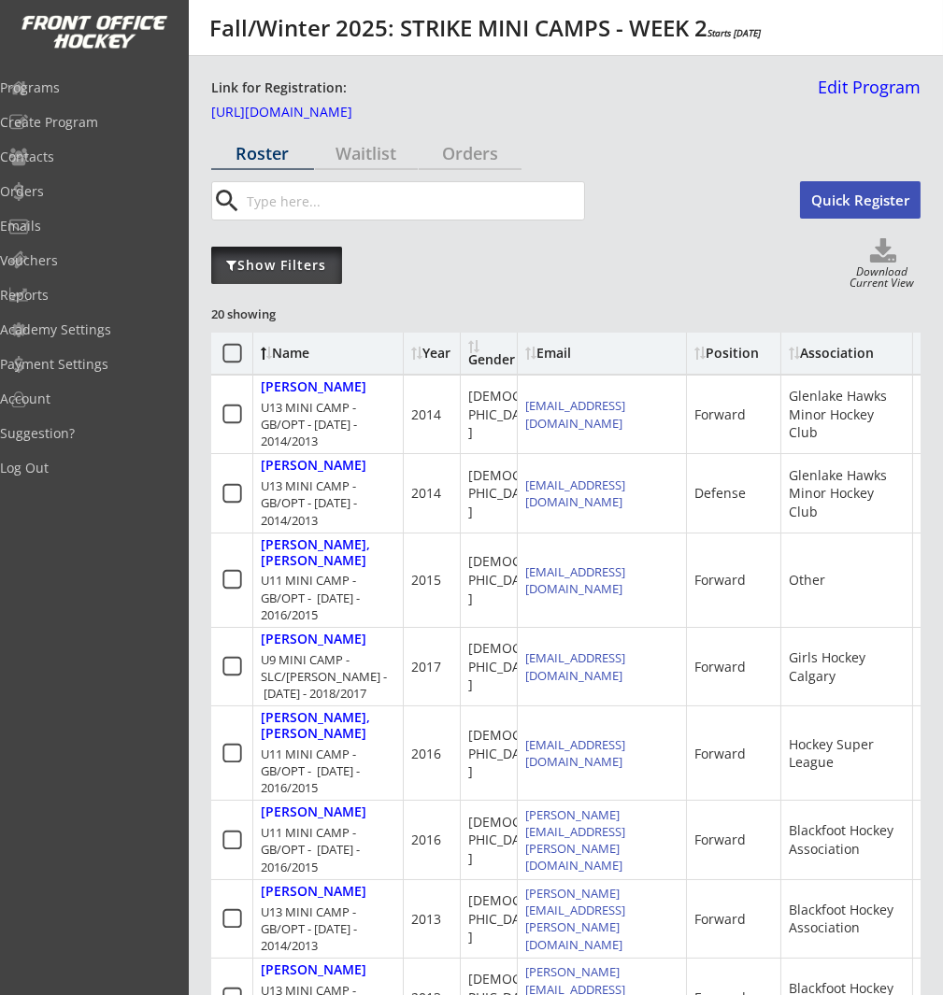
click at [321, 259] on div "Show Filters" at bounding box center [276, 265] width 131 height 19
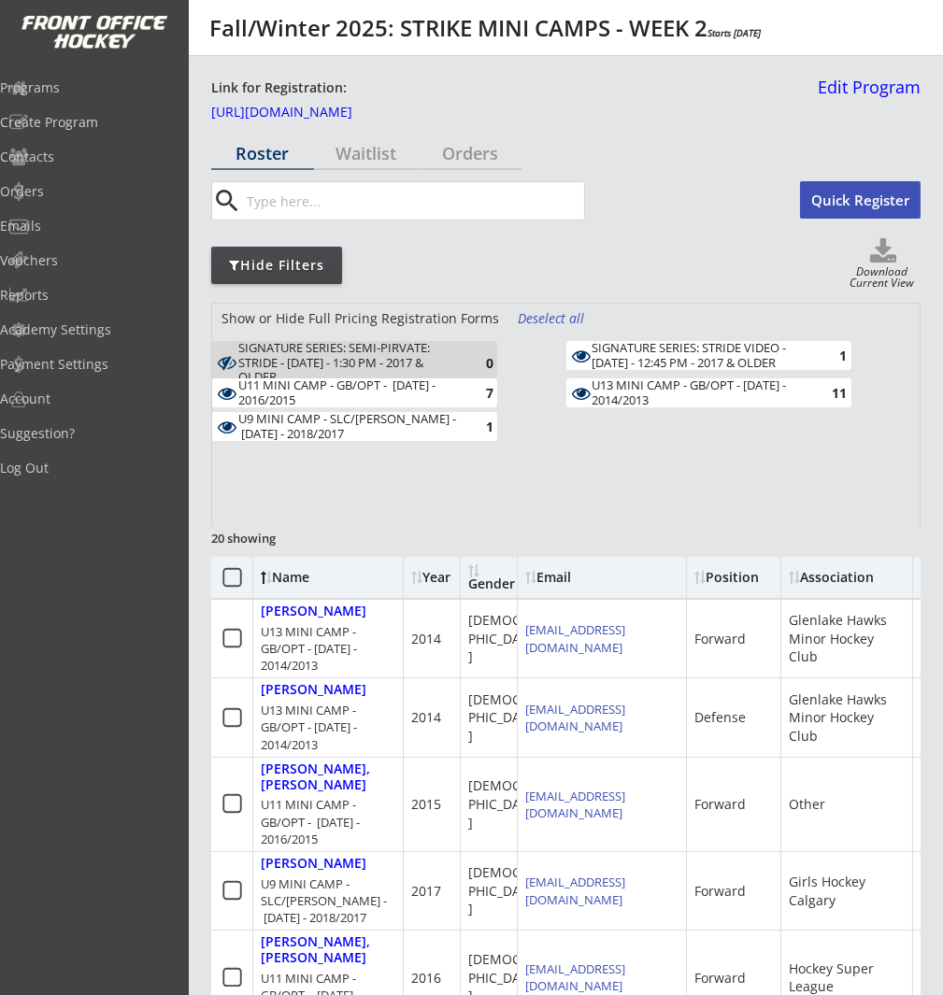
click at [575, 316] on div "Deselect all" at bounding box center [552, 318] width 69 height 19
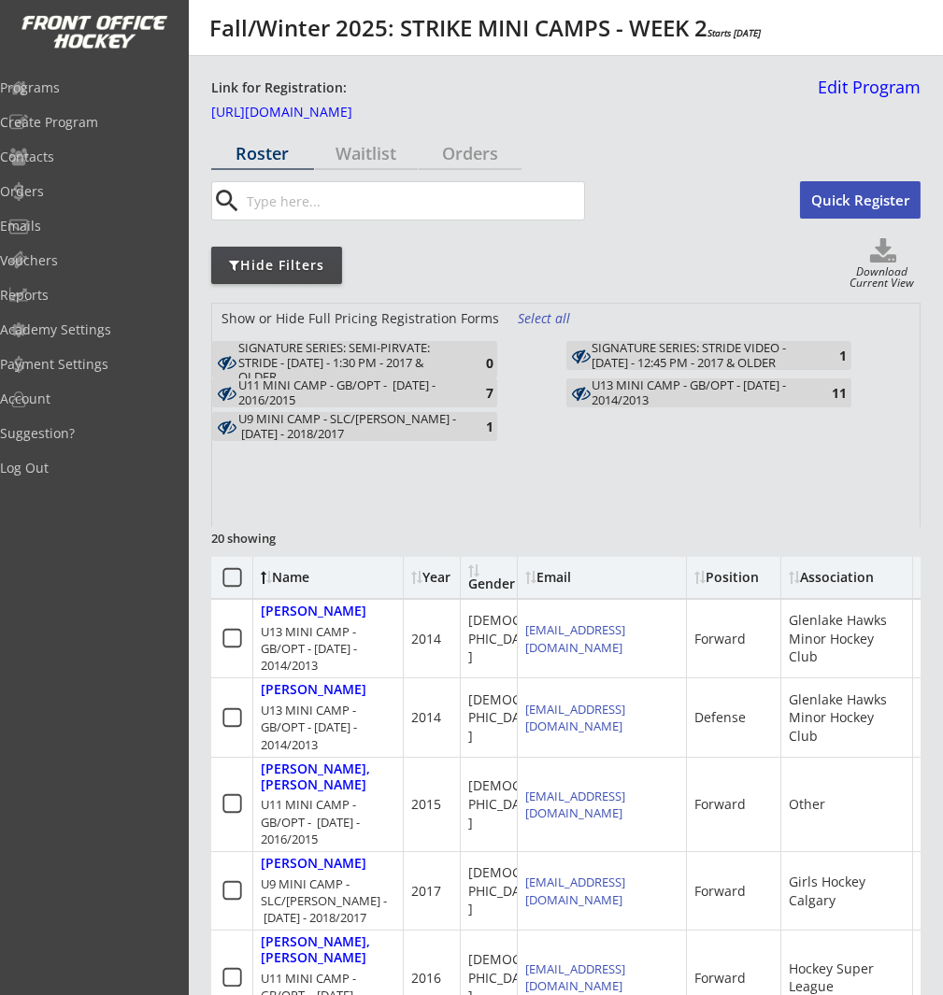
click at [412, 394] on div "U11 MINI CAMP - GB/OPT - [DATE] - 2016/2015" at bounding box center [347, 393] width 218 height 29
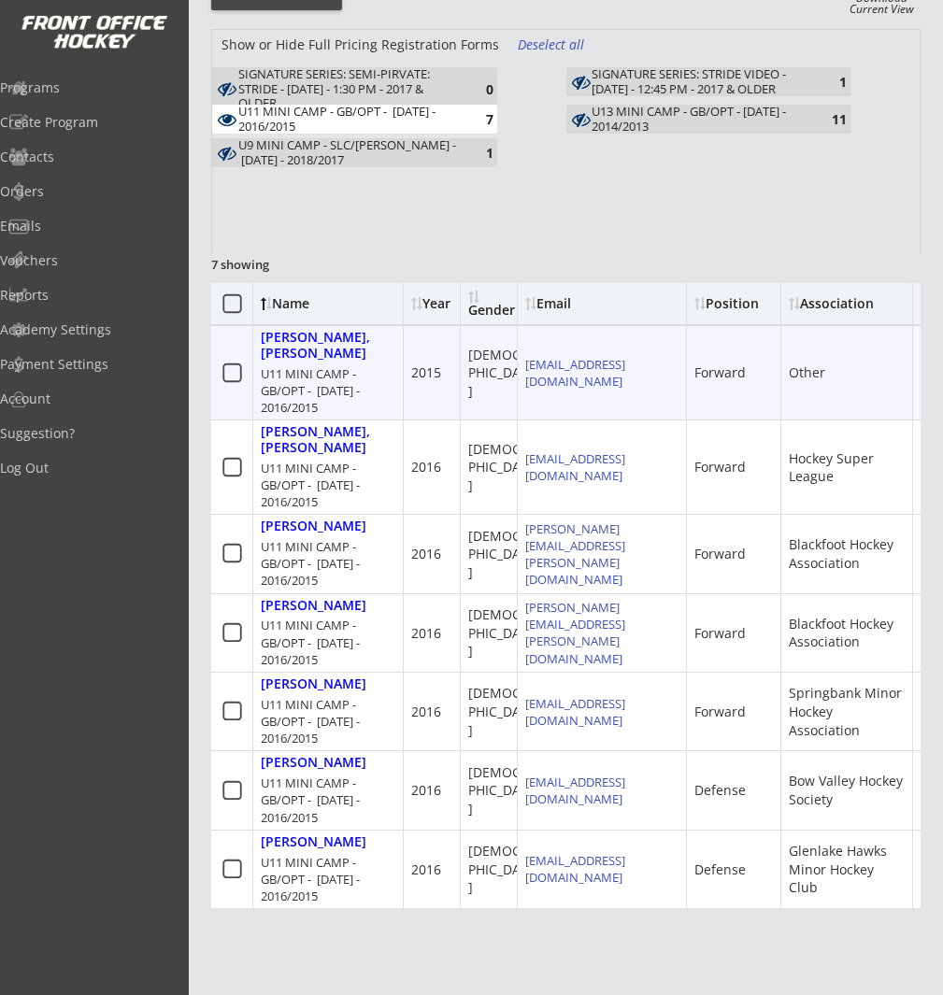
scroll to position [286, 0]
